Goal: Communication & Community: Ask a question

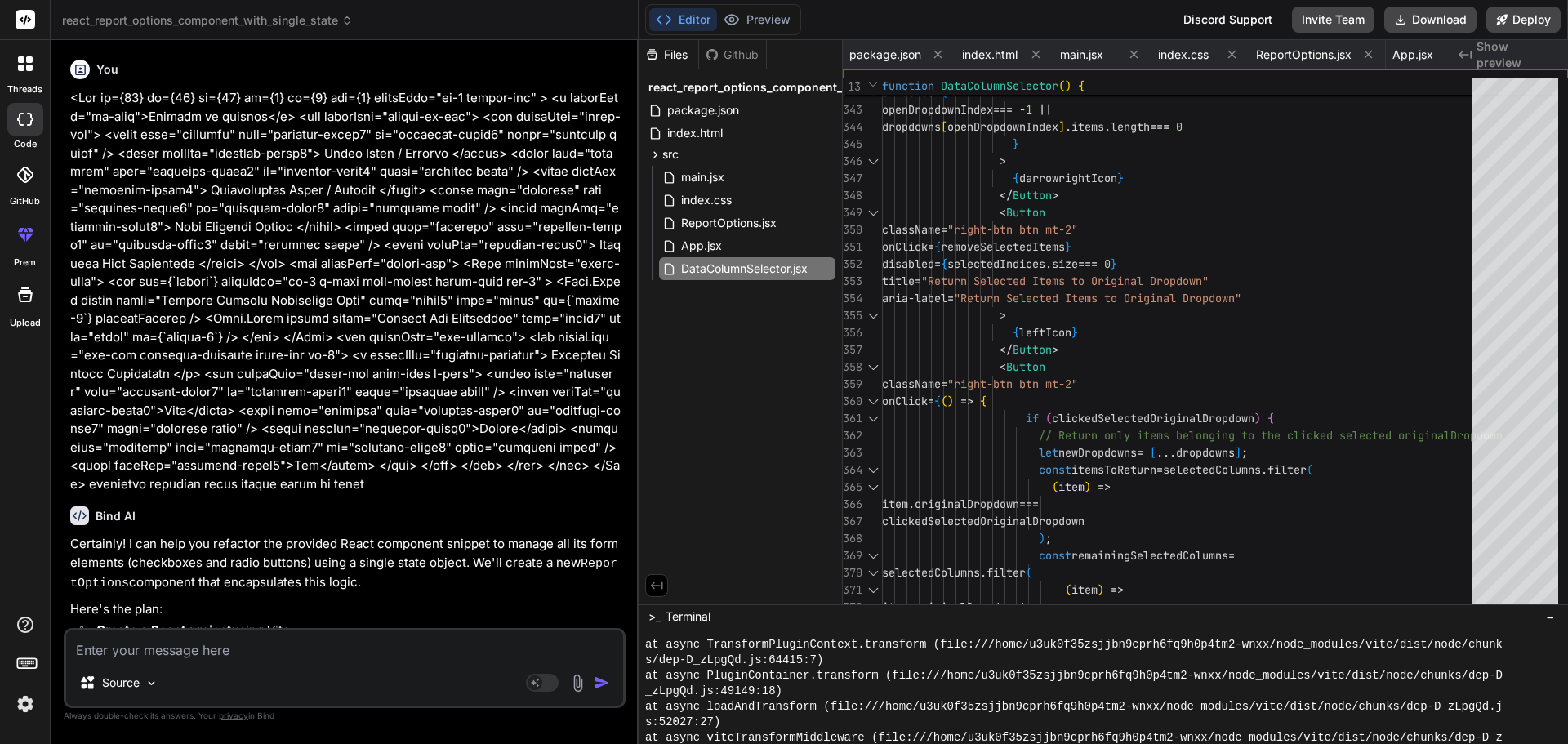
scroll to position [2761, 0]
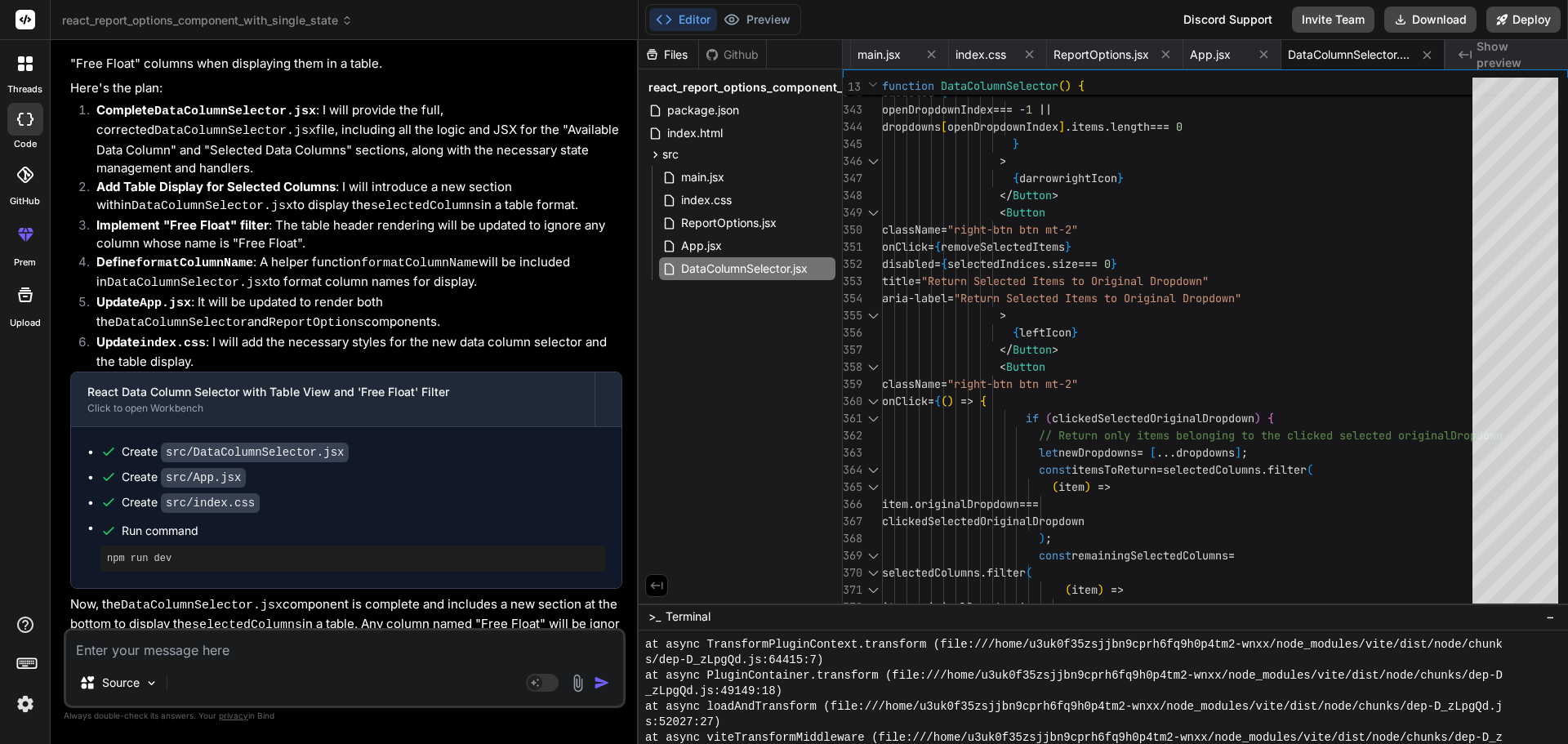
type textarea "• Will work on updated the UI for selected Schedule Comparison data column with…"
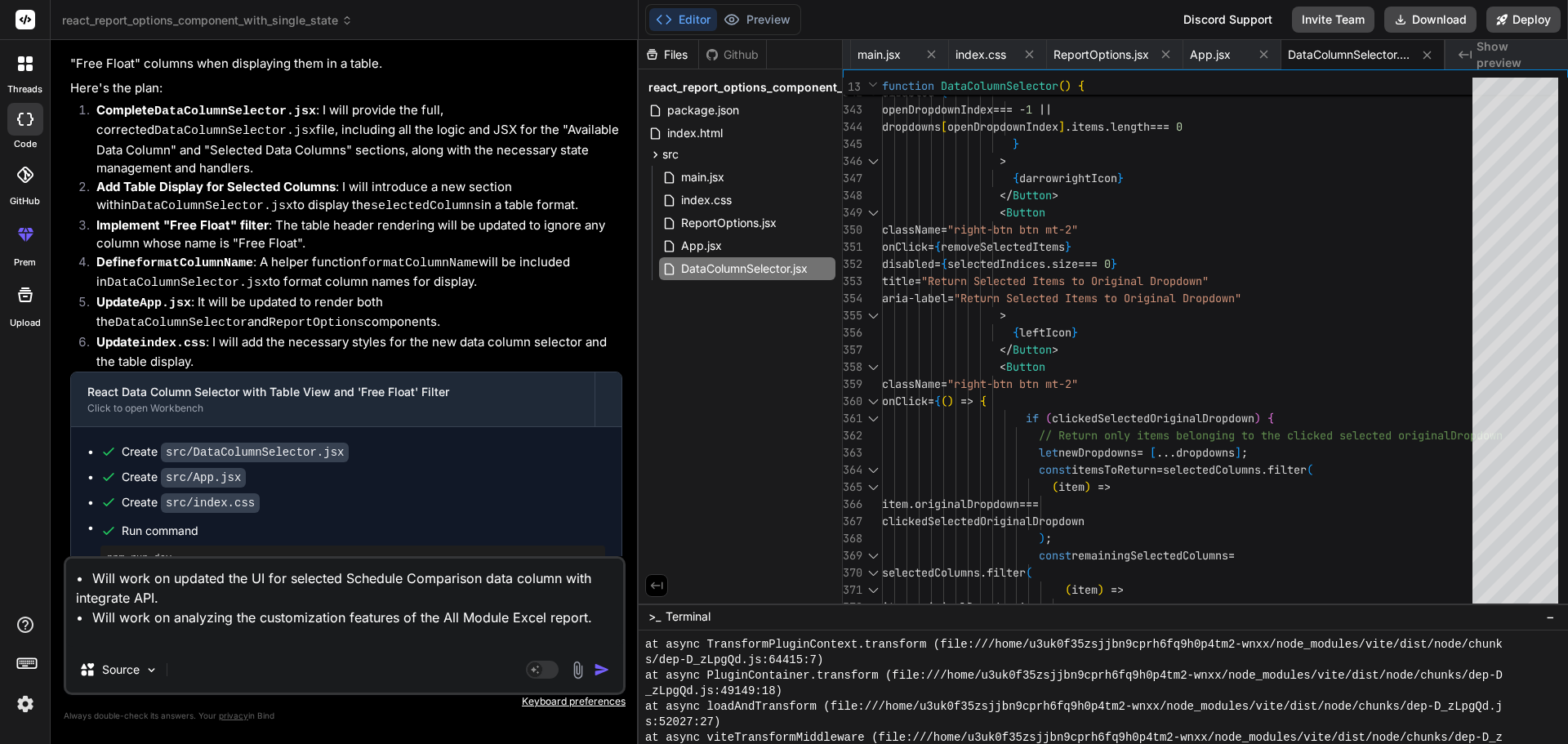
type textarea "x"
type textarea "• Will work on updated the UI for selected Schedule Comparison data column with…"
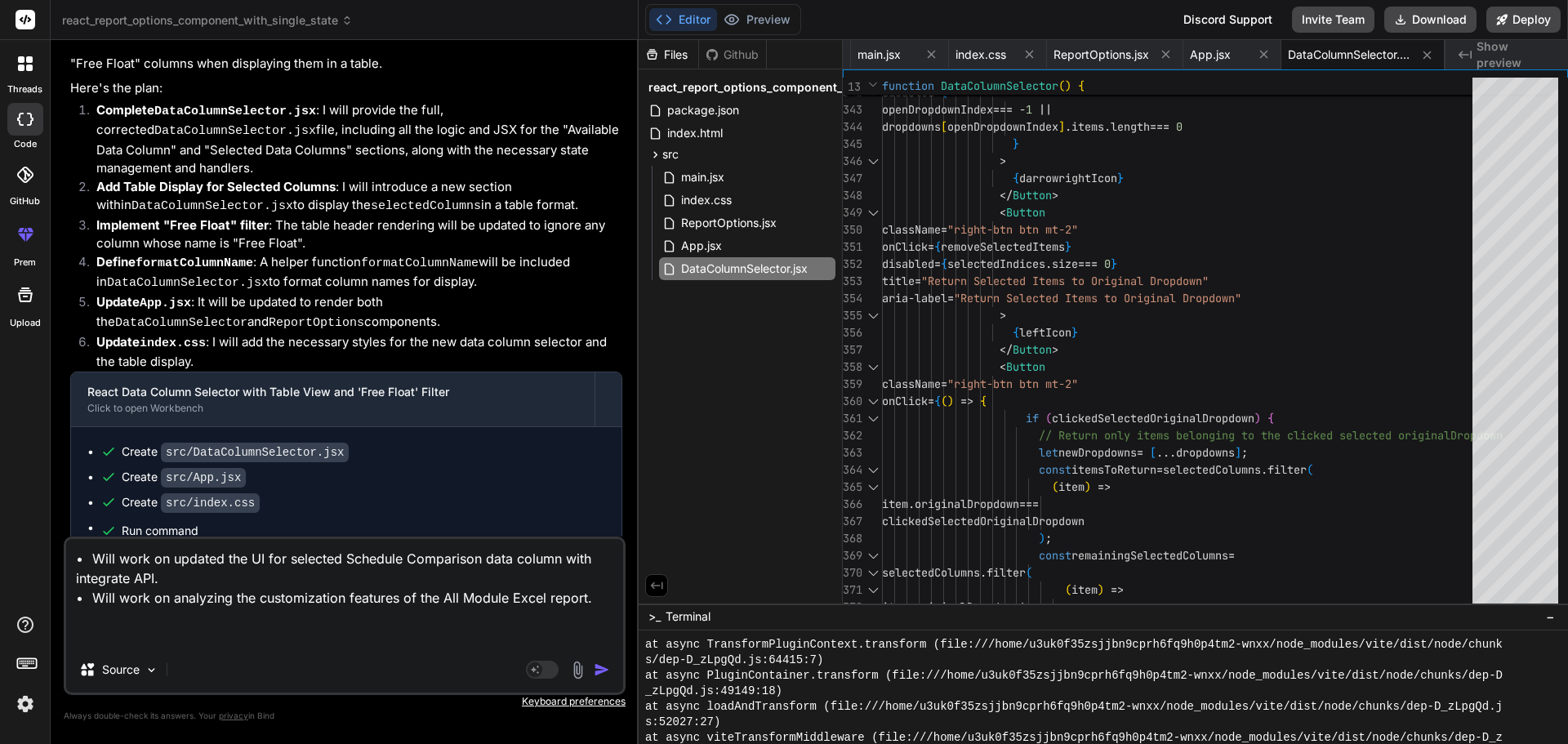
type textarea "x"
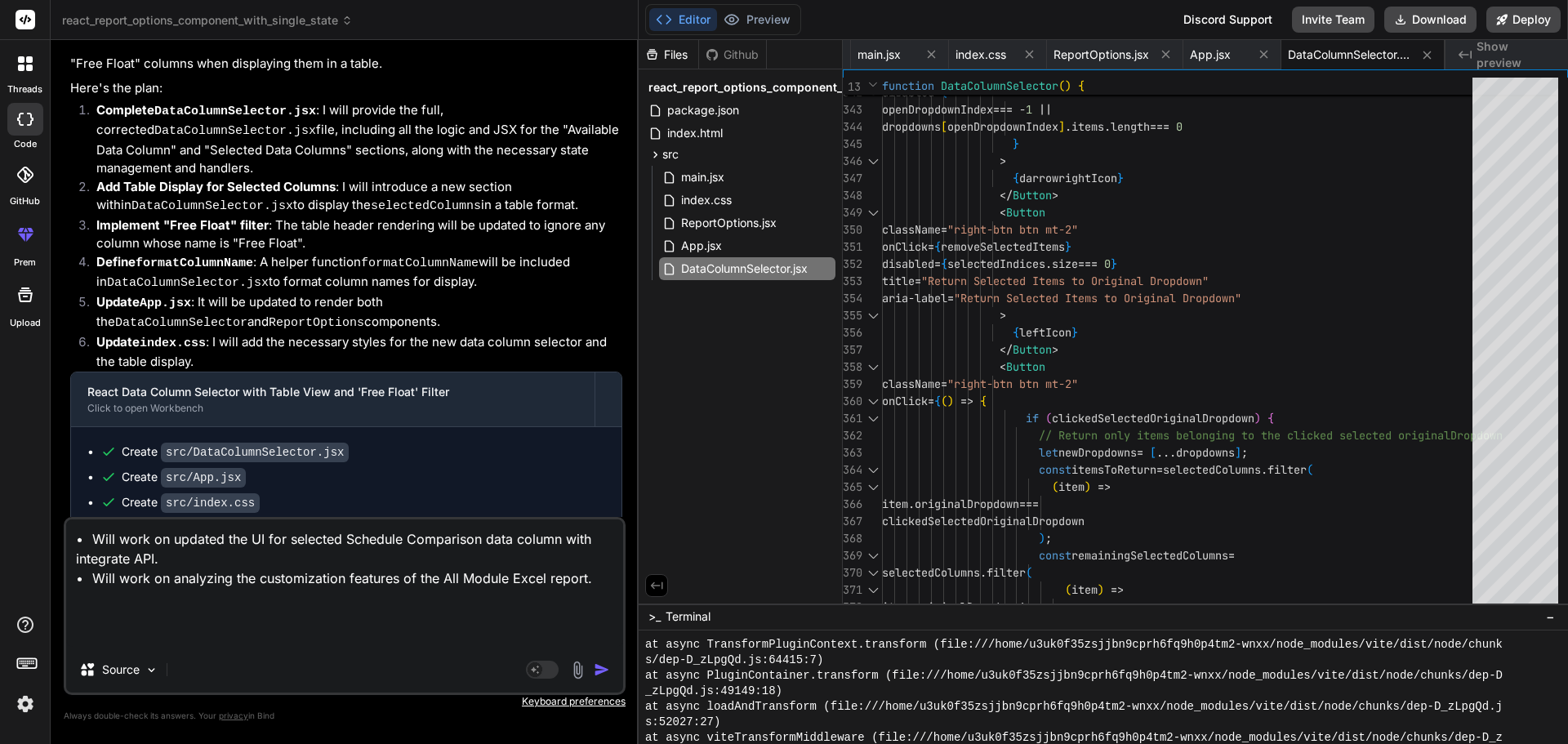
type textarea "• Will work on updated the UI for selected Schedule Comparison data column with…"
type textarea "x"
type textarea "• Will work on updated the UI for selected Schedule Comparison data column with…"
type textarea "x"
type textarea "• Will work on updated the UI for selected Schedule Comparison data column with…"
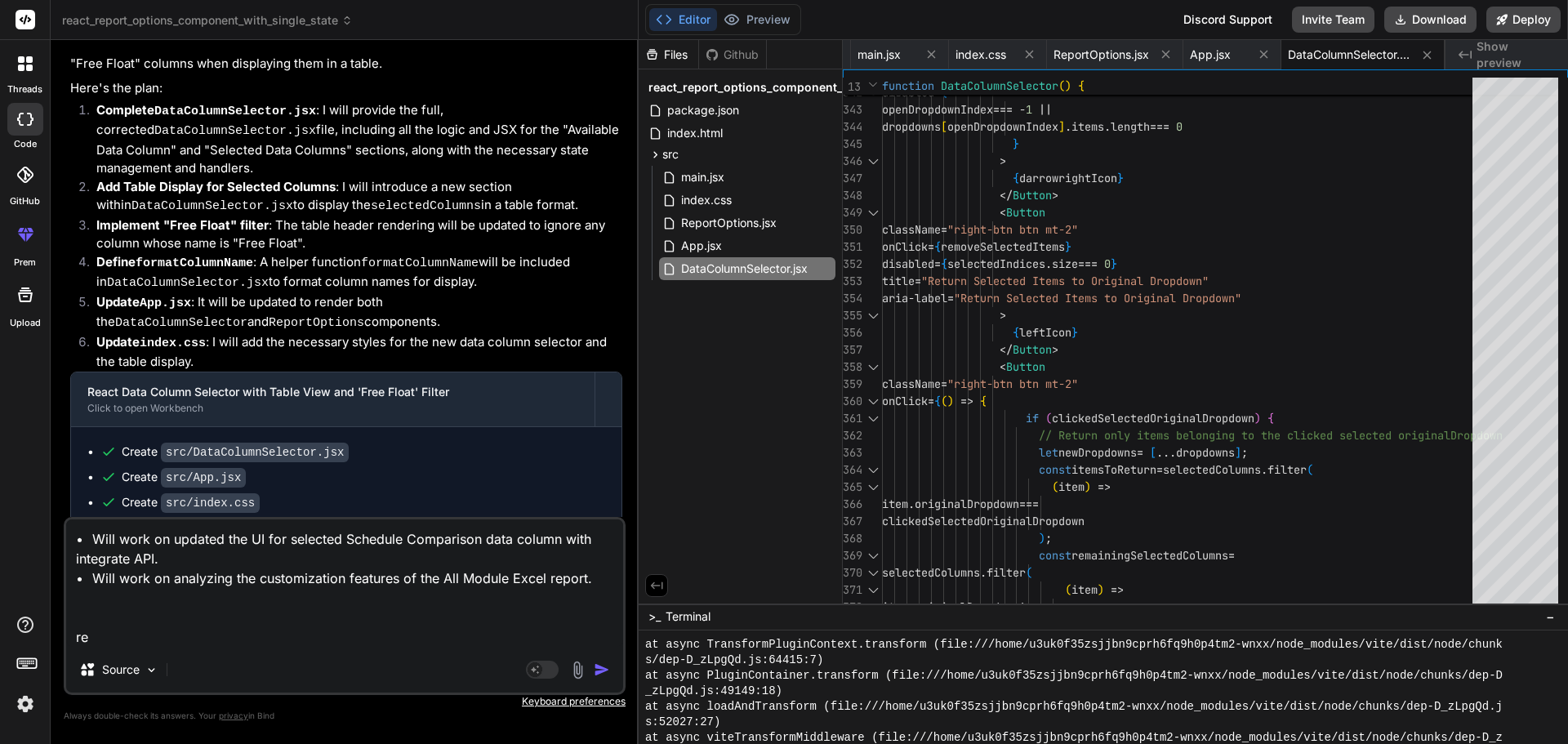
type textarea "x"
type textarea "• Will work on updated the UI for selected Schedule Comparison data column with…"
type textarea "x"
type textarea "• Will work on updated the UI for selected Schedule Comparison data column with…"
type textarea "x"
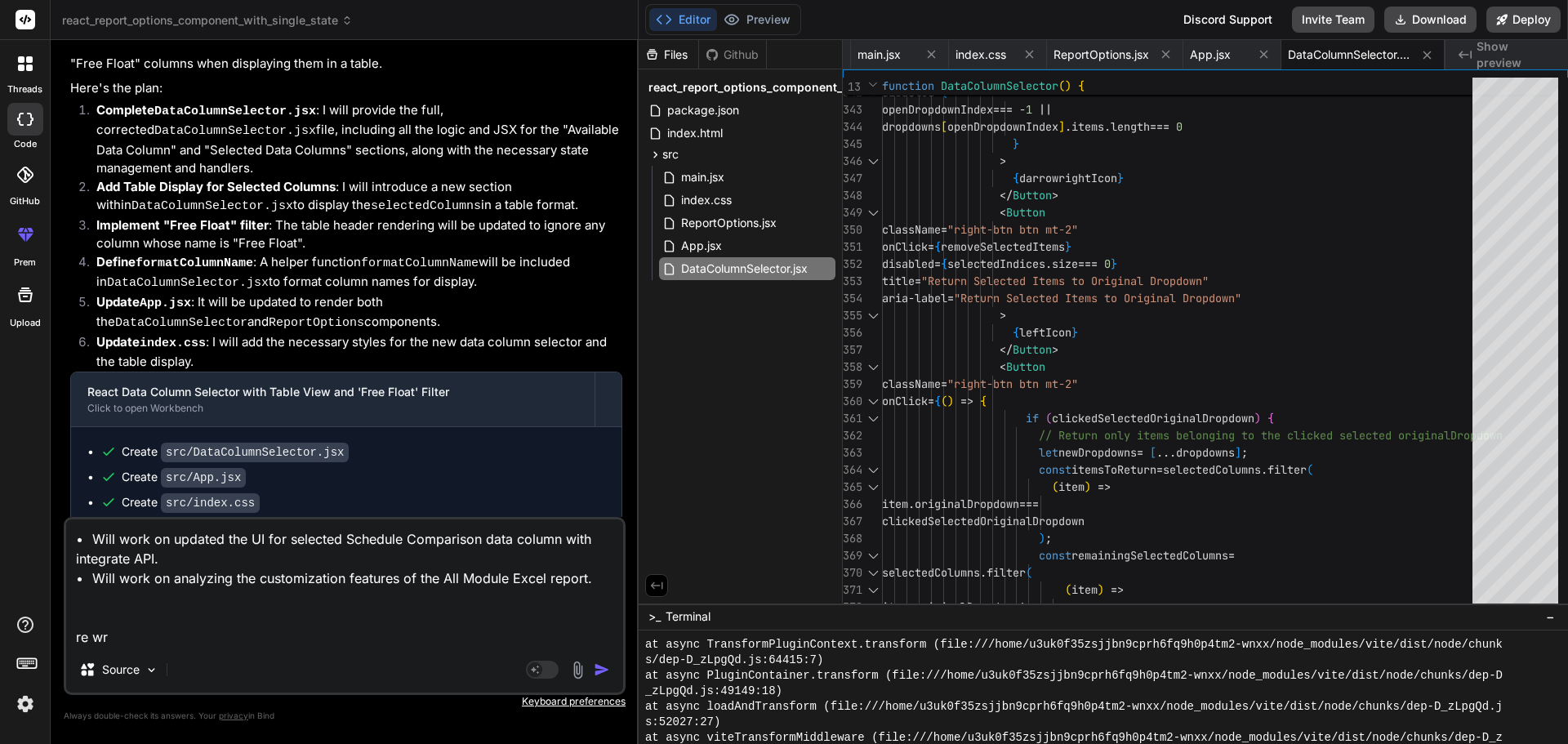
type textarea "• Will work on updated the UI for selected Schedule Comparison data column with…"
type textarea "x"
type textarea "• Will work on updated the UI for selected Schedule Comparison data column with…"
type textarea "x"
type textarea "• Will work on updated the UI for selected Schedule Comparison data column with…"
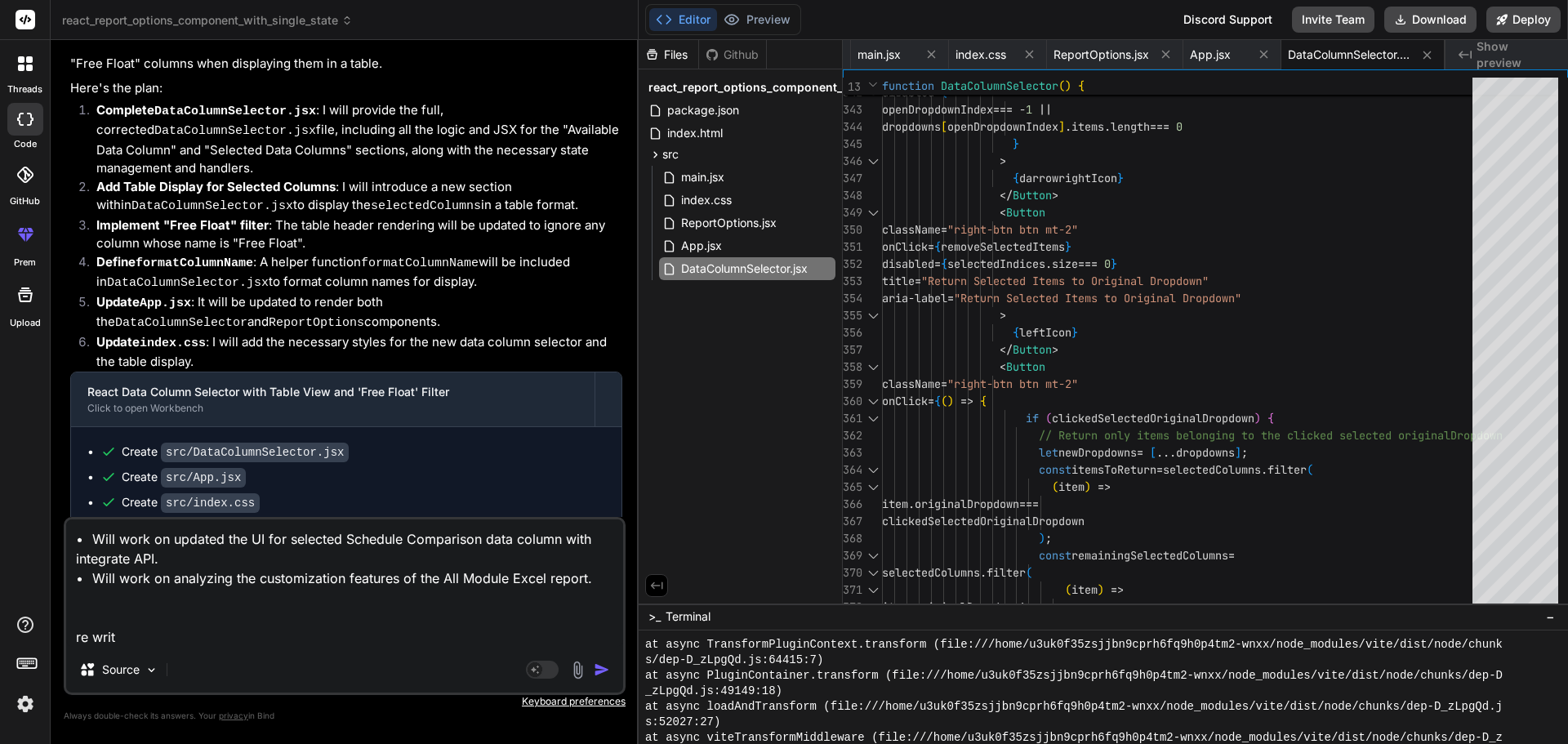
type textarea "x"
type textarea "• Will work on updated the UI for selected Schedule Comparison data column with…"
type textarea "x"
type textarea "• Will work on updated the UI for selected Schedule Comparison data column with…"
type textarea "x"
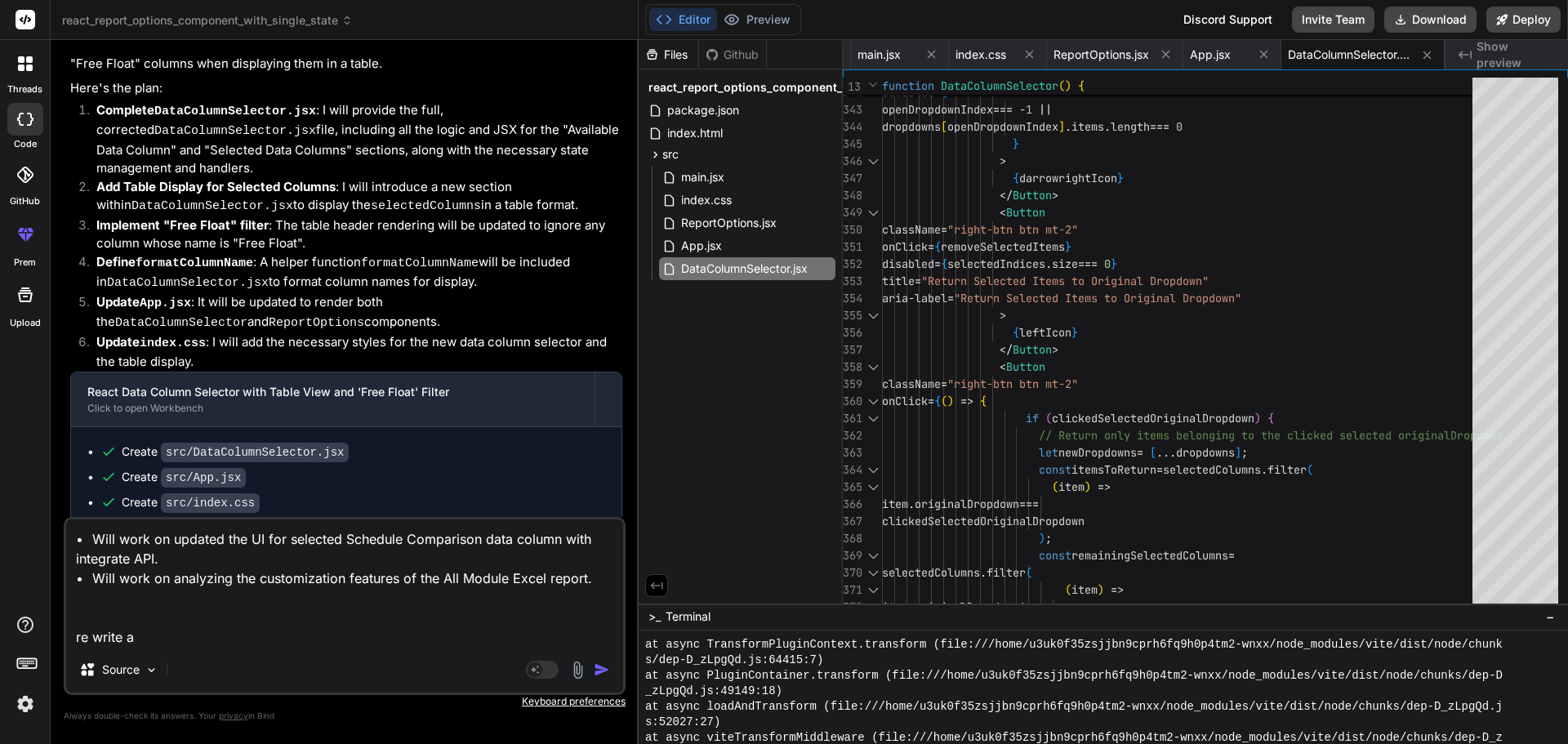
type textarea "• Will work on updated the UI for selected Schedule Comparison data column with…"
type textarea "x"
type textarea "• Will work on updated the UI for selected Schedule Comparison data column with…"
type textarea "x"
type textarea "• Will work on updated the UI for selected Schedule Comparison data column with…"
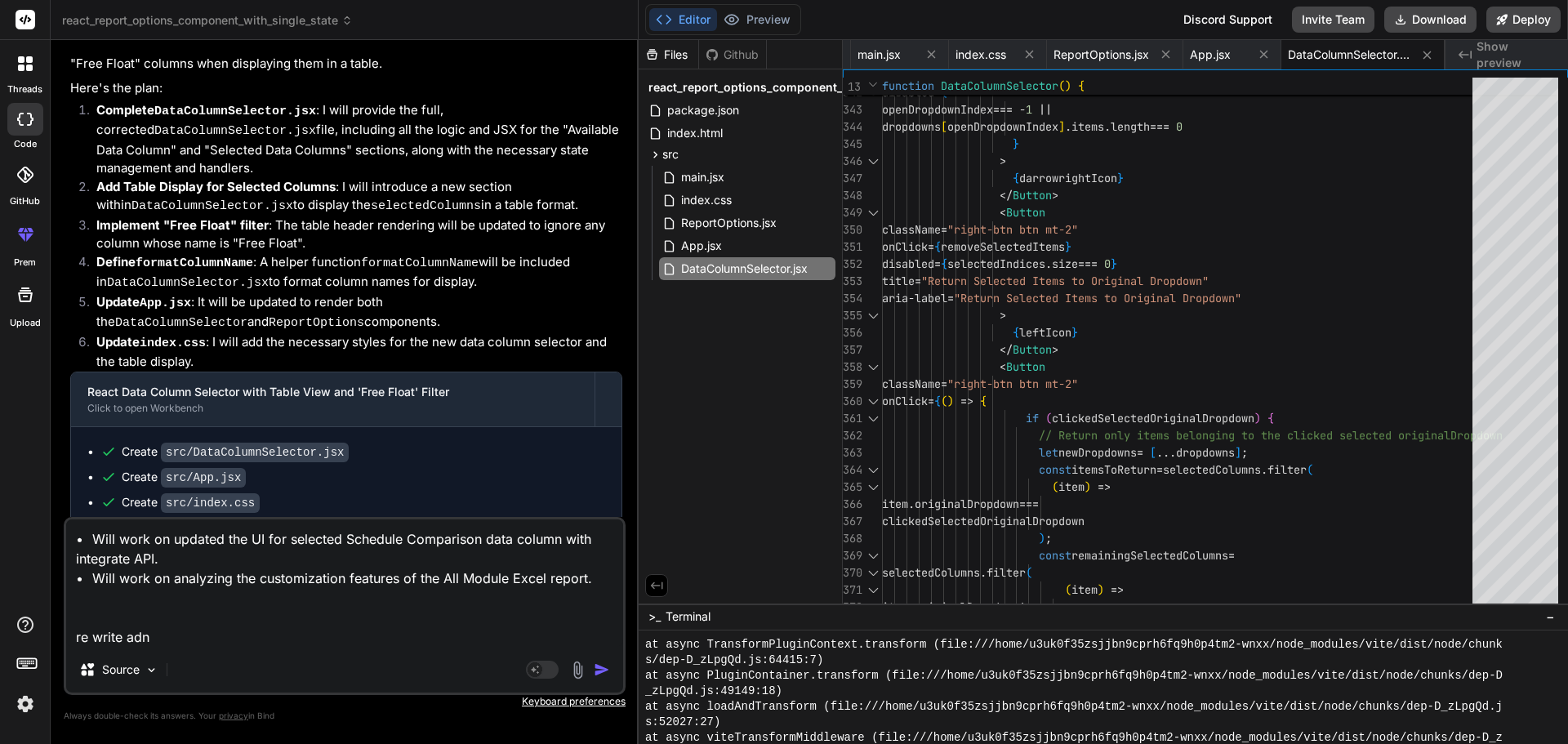
type textarea "x"
type textarea "• Will work on updated the UI for selected Schedule Comparison data column with…"
type textarea "x"
type textarea "• Will work on updated the UI for selected Schedule Comparison data column with…"
type textarea "x"
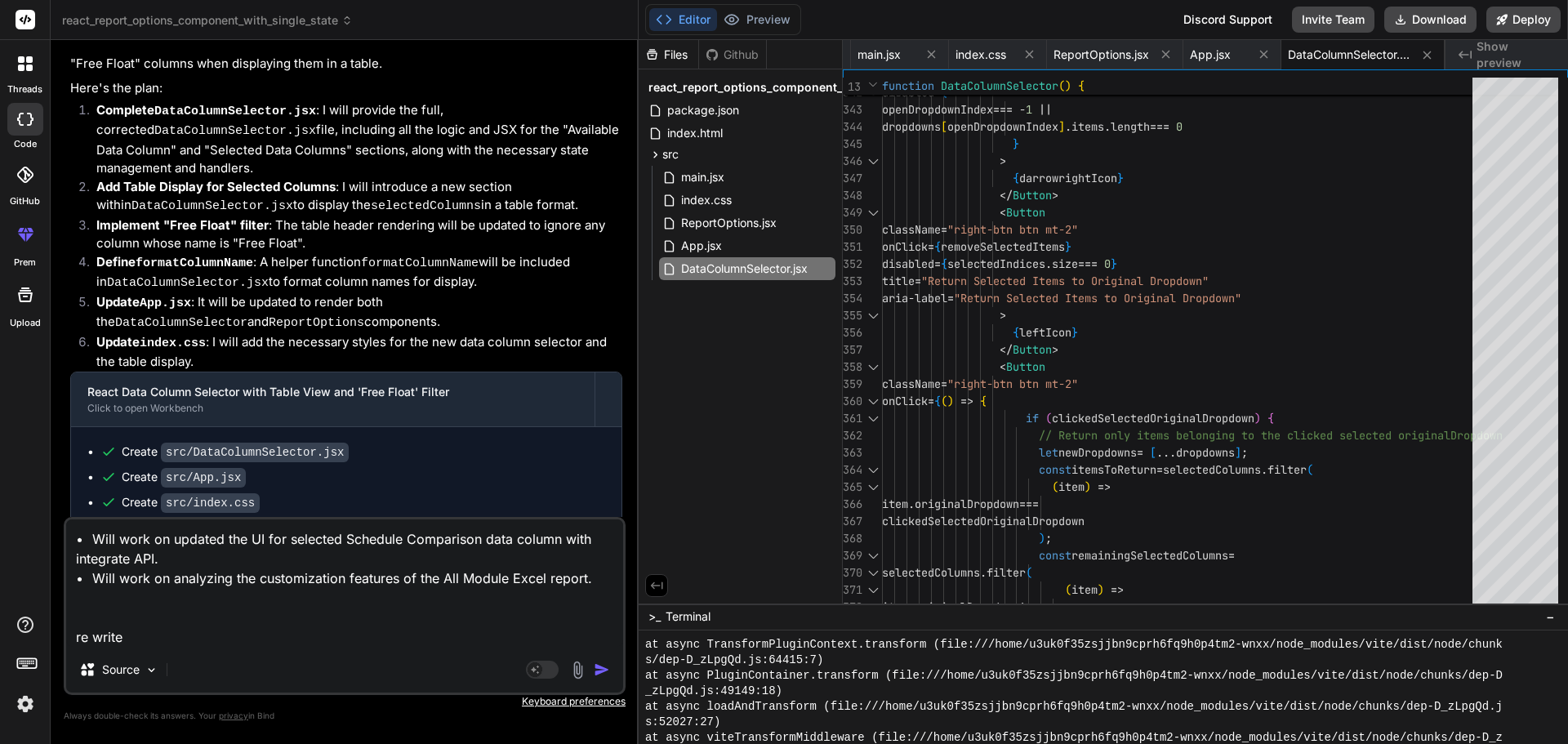
type textarea "• Will work on updated the UI for selected Schedule Comparison data column with…"
type textarea "x"
type textarea "• Will work on updated the UI for selected Schedule Comparison data column with…"
type textarea "x"
type textarea "• Will work on updated the UI for selected Schedule Comparison data column with…"
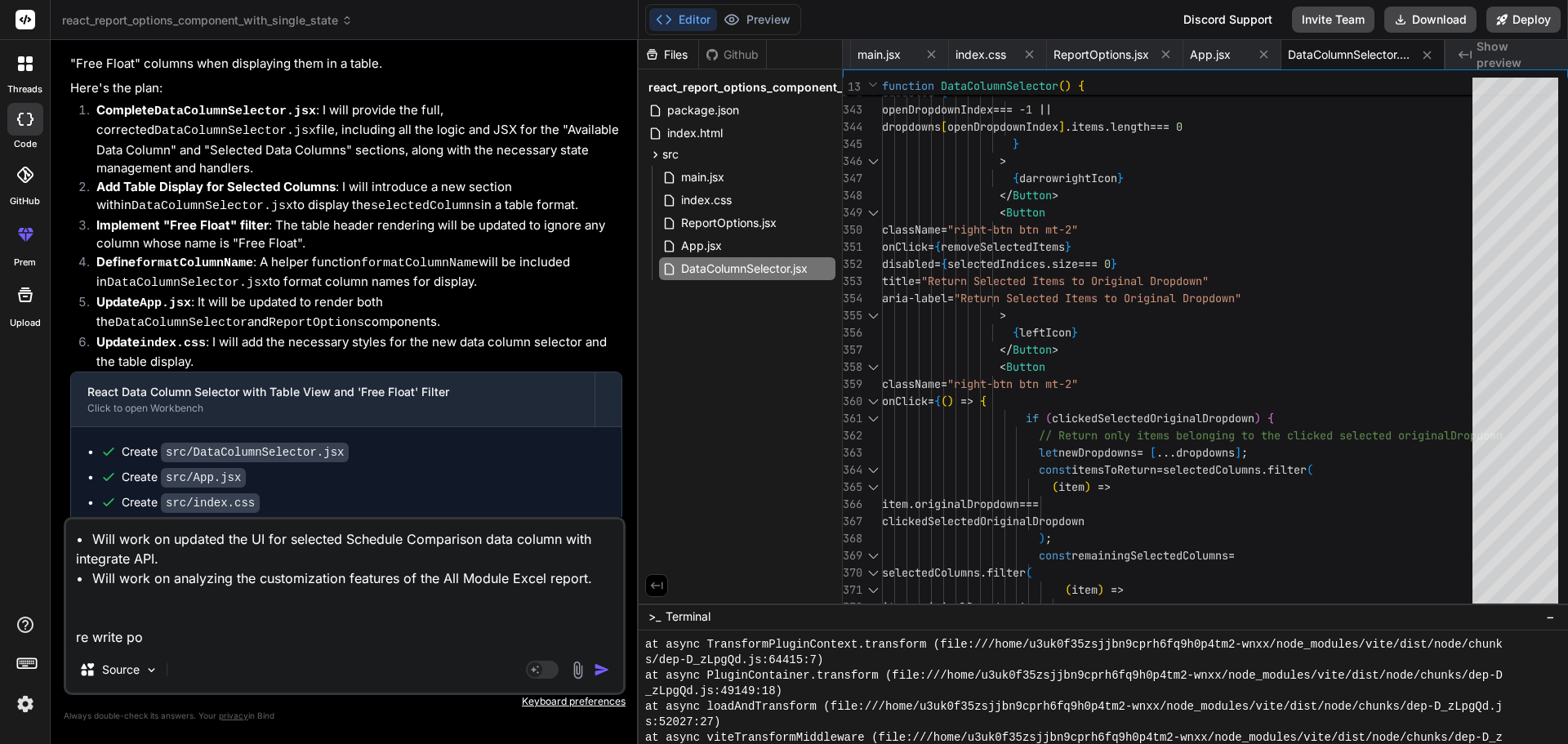
type textarea "x"
type textarea "• Will work on updated the UI for selected Schedule Comparison data column with…"
type textarea "x"
type textarea "• Will work on updated the UI for selected Schedule Comparison data column with…"
type textarea "x"
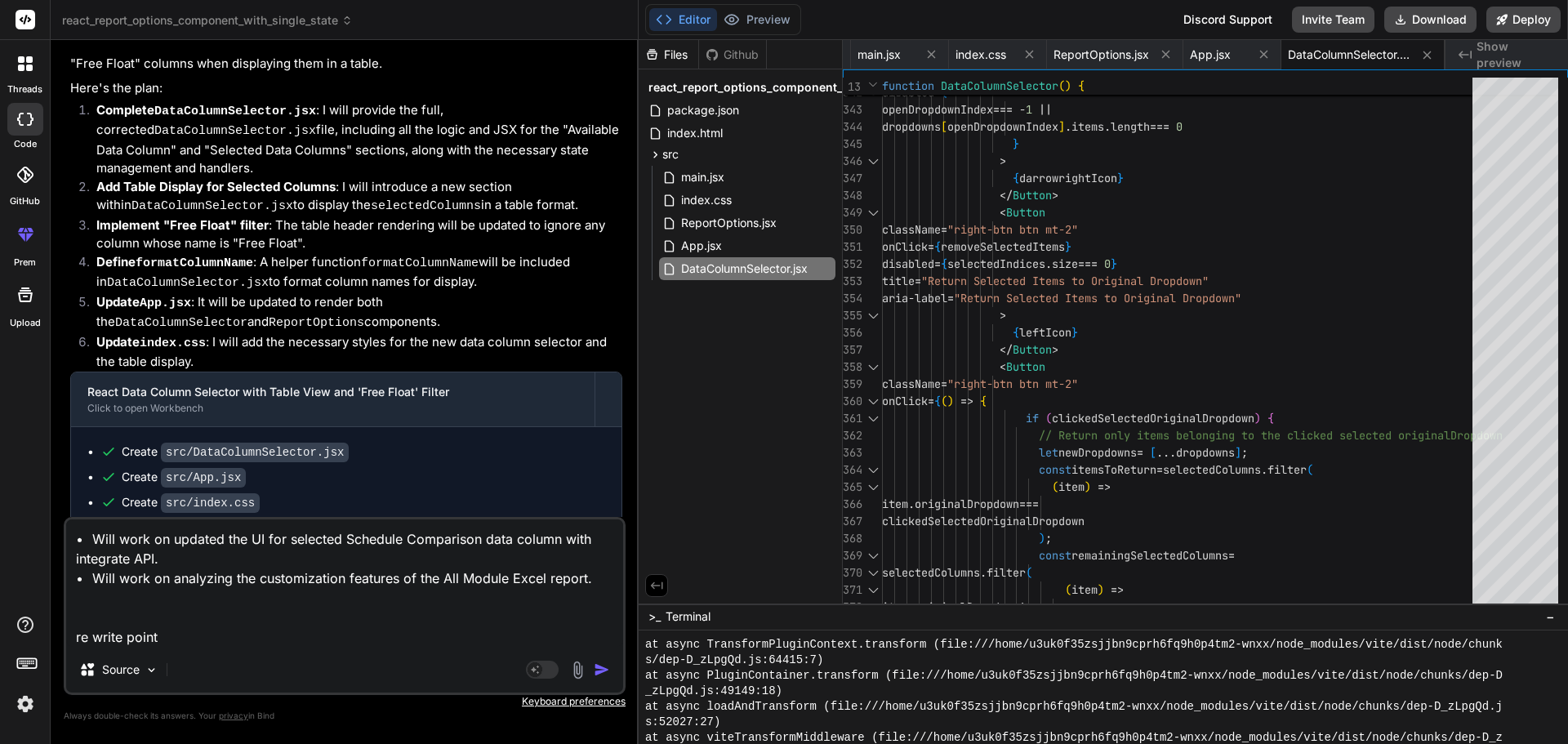
type textarea "• Will work on updated the UI for selected Schedule Comparison data column with…"
type textarea "x"
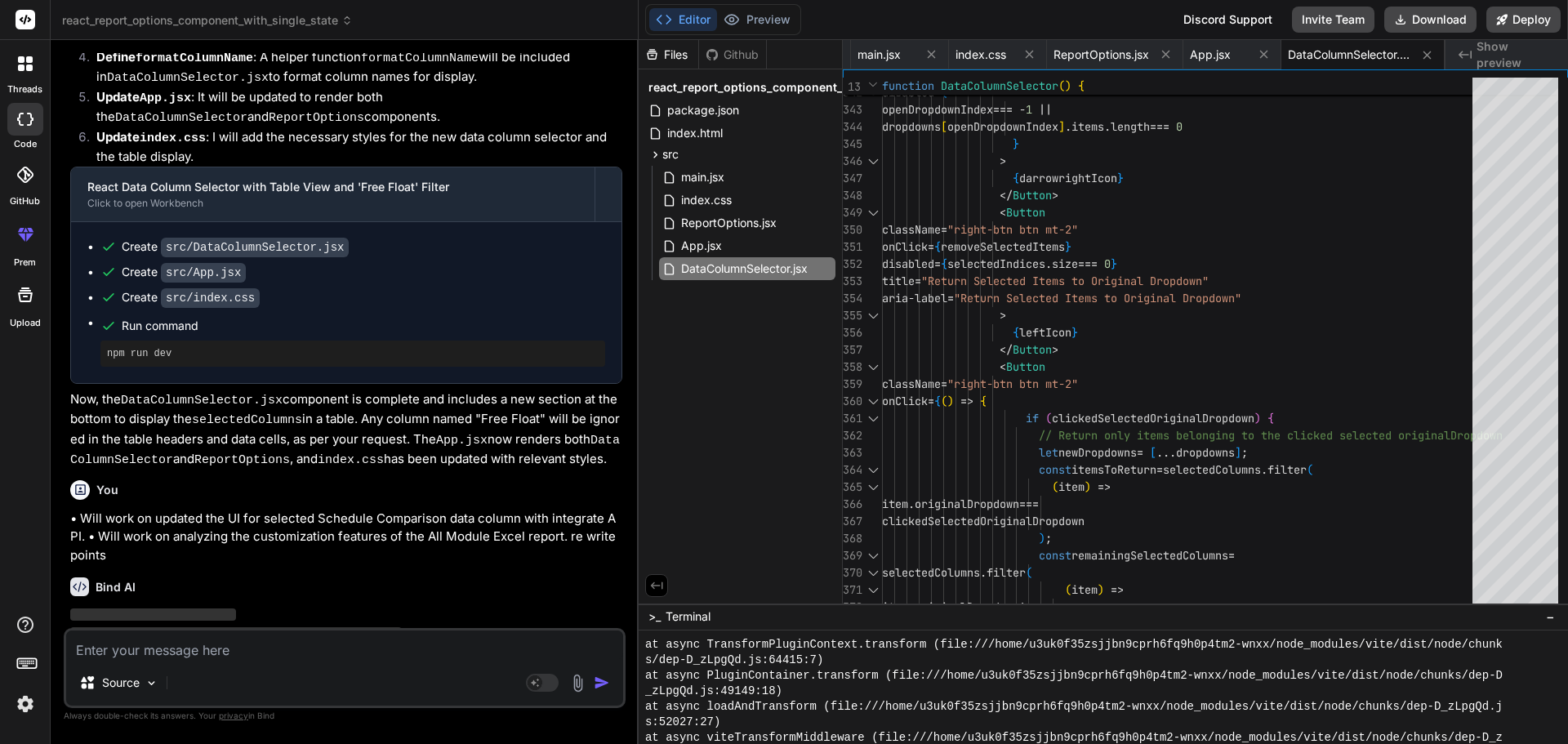
scroll to position [6207, 0]
type textarea "x"
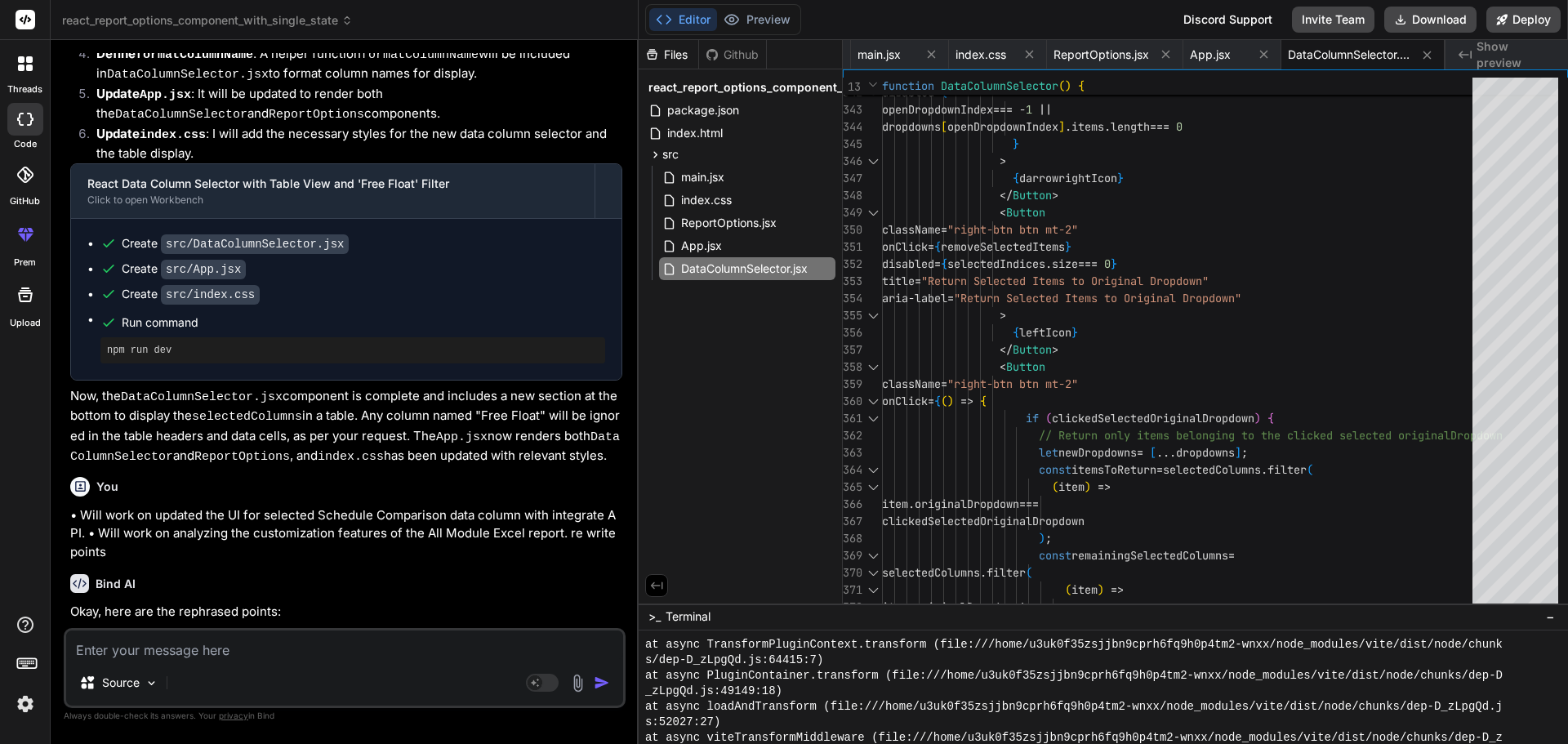
scroll to position [6211, 0]
